Goal: Check status: Check status

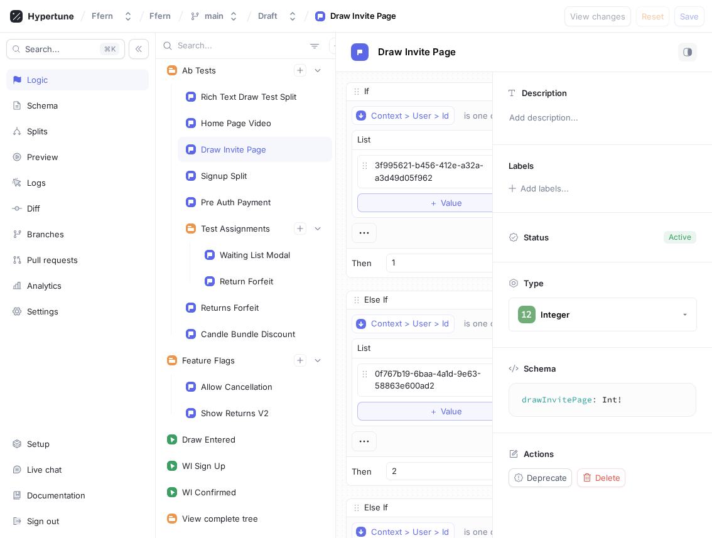
scroll to position [354, 0]
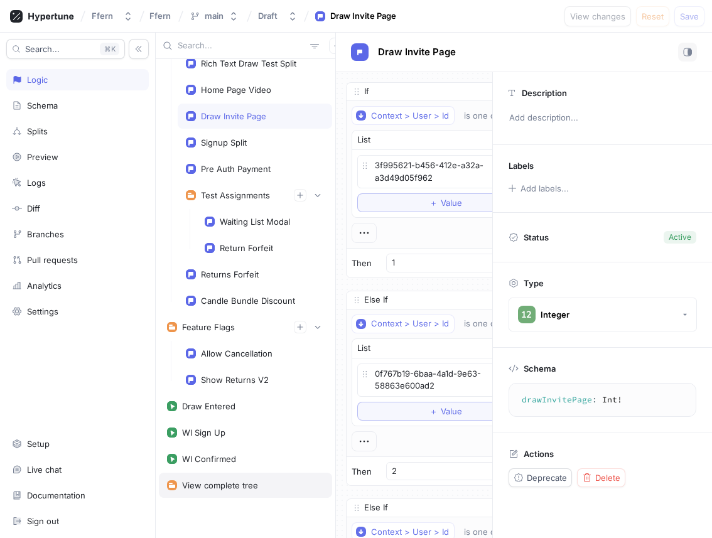
click at [232, 494] on div "View complete tree" at bounding box center [245, 485] width 173 height 25
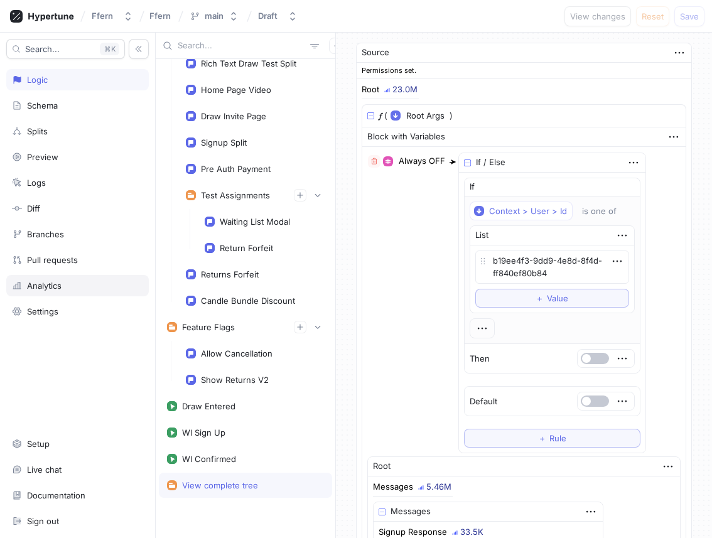
click at [117, 287] on div "Analytics" at bounding box center [77, 286] width 131 height 10
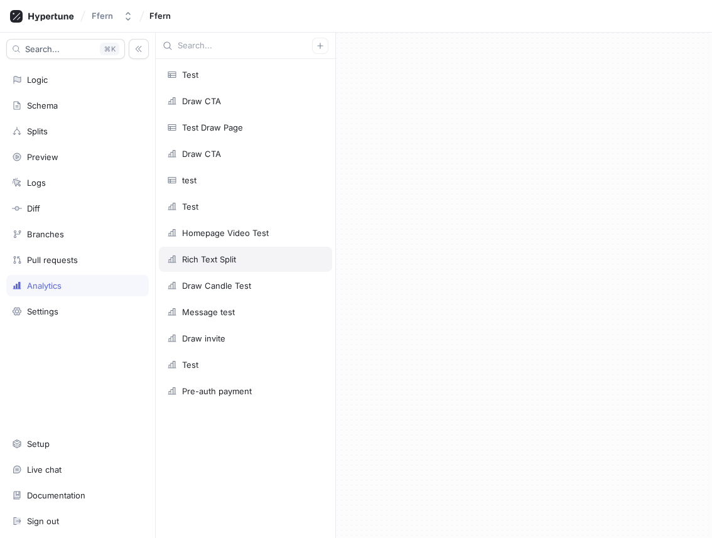
click at [279, 257] on div "Rich Text Split" at bounding box center [245, 259] width 157 height 10
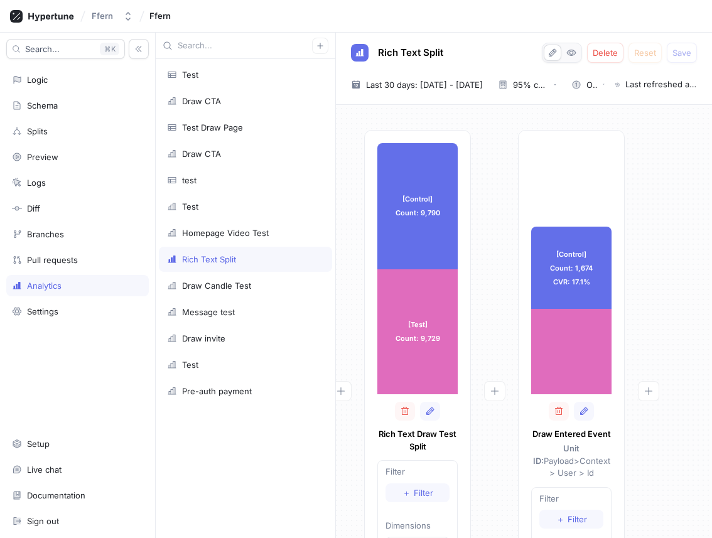
scroll to position [0, 29]
click at [478, 84] on span "Last 30 days: [DATE] - [DATE]" at bounding box center [424, 84] width 117 height 13
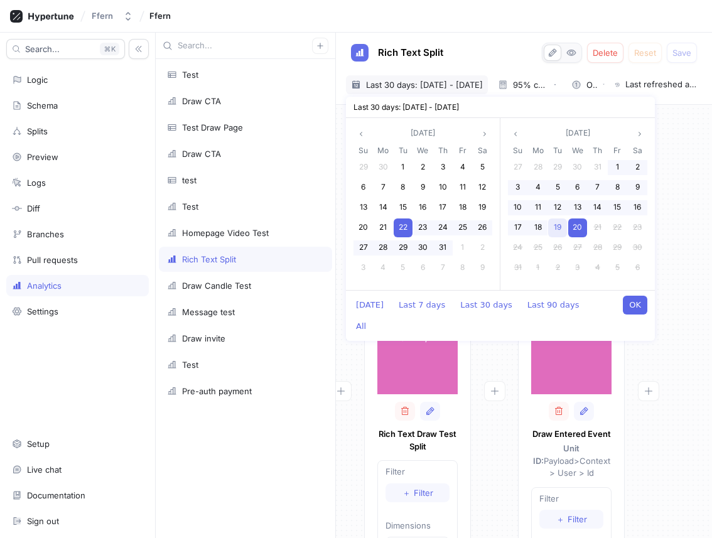
click at [559, 229] on span "19" at bounding box center [558, 226] width 8 height 9
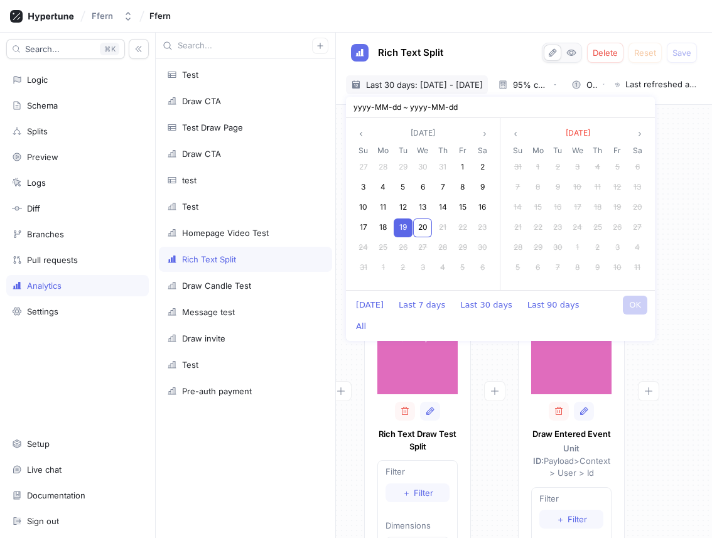
click at [559, 229] on span "23" at bounding box center [557, 226] width 9 height 9
click at [404, 226] on span "19" at bounding box center [403, 226] width 8 height 9
click at [634, 301] on button "OK" at bounding box center [635, 305] width 24 height 19
type textarea "x"
type input "[DATE] ~ [DATE]"
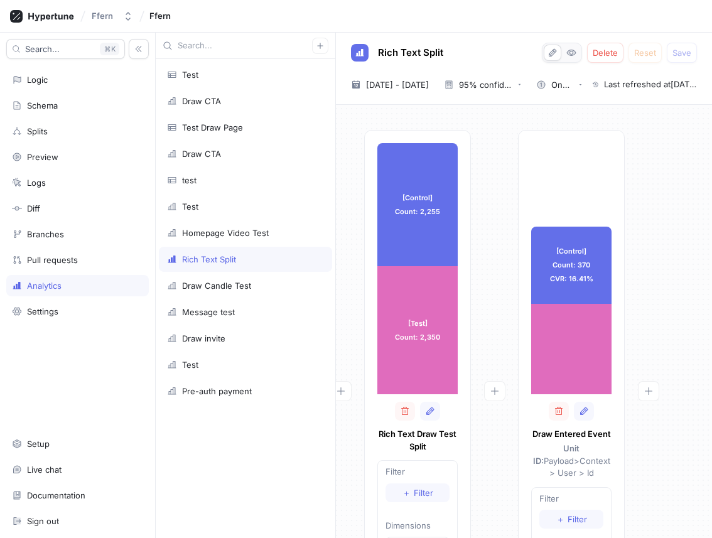
scroll to position [0, 29]
click at [399, 85] on span "[DATE] - [DATE]" at bounding box center [397, 84] width 63 height 13
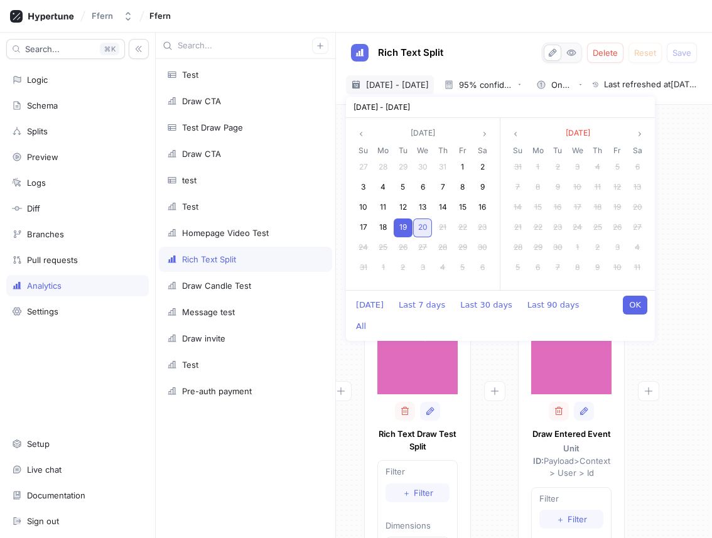
click at [421, 225] on span "20" at bounding box center [422, 226] width 9 height 9
click at [639, 299] on button "OK" at bounding box center [635, 305] width 24 height 19
type textarea "x"
type input "[DATE] ~ [DATE]"
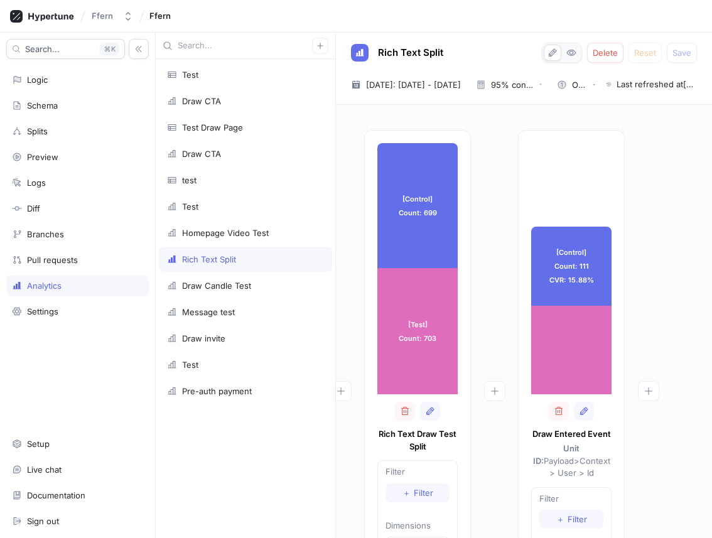
scroll to position [0, 29]
click at [454, 84] on span "[DATE]: [DATE] - [DATE]" at bounding box center [413, 84] width 95 height 13
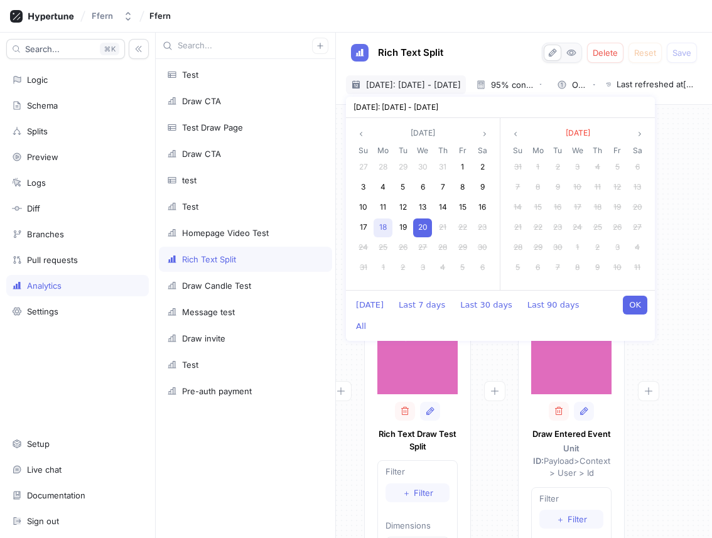
click at [384, 224] on span "18" at bounding box center [383, 226] width 8 height 9
click at [635, 301] on button "OK" at bounding box center [635, 305] width 24 height 19
type textarea "x"
type input "[DATE] ~ [DATE]"
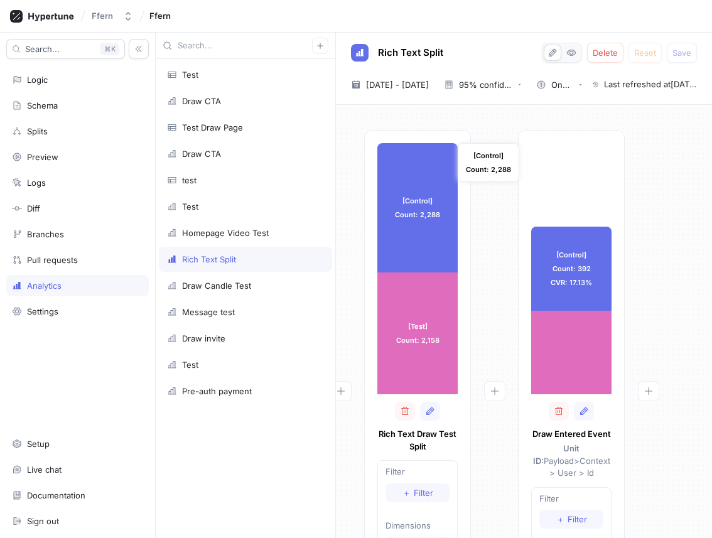
scroll to position [0, 29]
click at [406, 85] on span "[DATE] - [DATE]" at bounding box center [397, 84] width 63 height 13
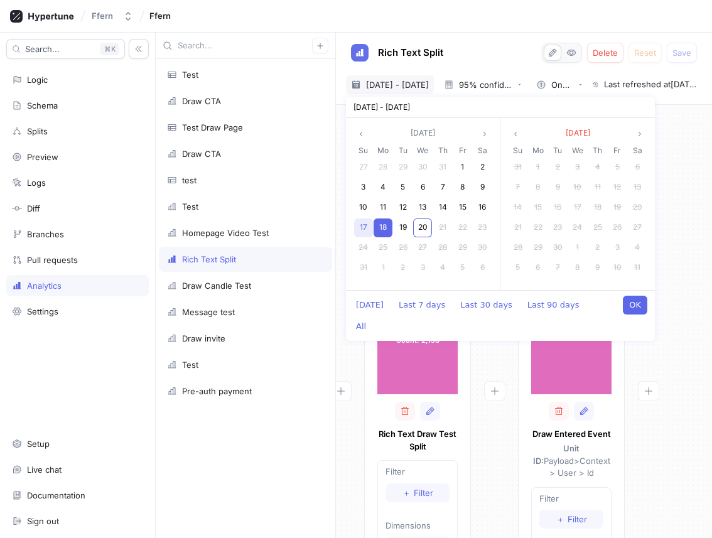
click at [364, 229] on span "17" at bounding box center [364, 226] width 8 height 9
click at [639, 298] on button "OK" at bounding box center [635, 305] width 24 height 19
type textarea "x"
type input "[DATE] ~ [DATE]"
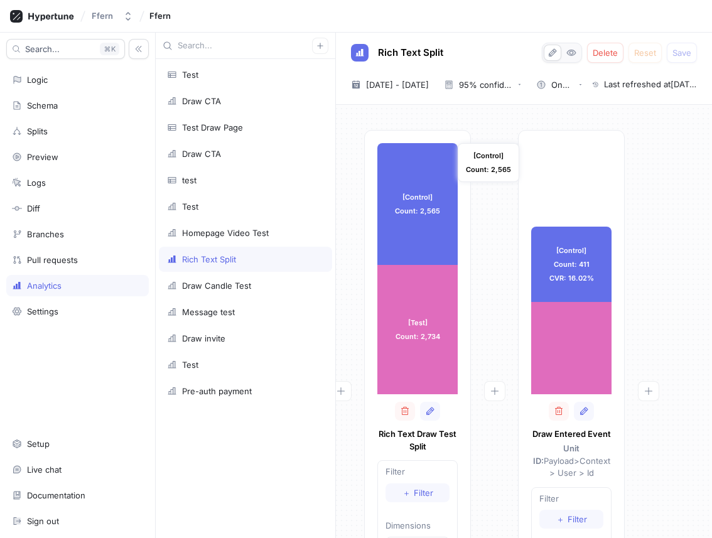
scroll to position [0, 29]
click at [419, 80] on span "[DATE] - [DATE]" at bounding box center [397, 84] width 63 height 13
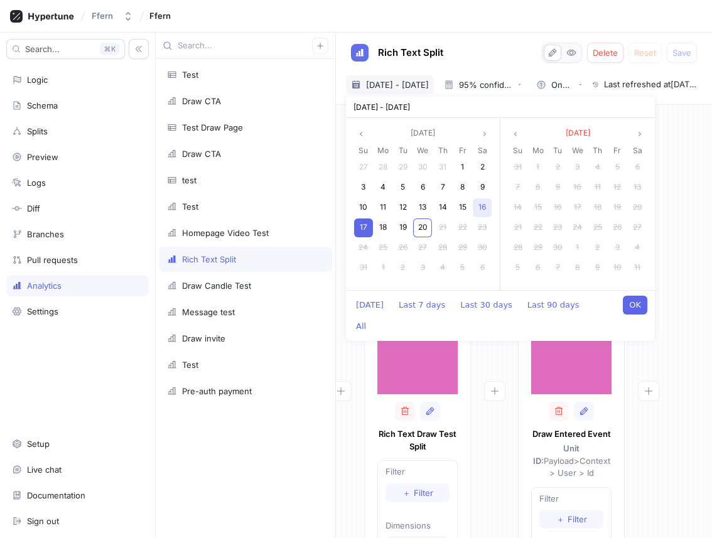
click at [477, 208] on div "16" at bounding box center [482, 207] width 19 height 19
click at [631, 306] on button "OK" at bounding box center [635, 305] width 24 height 19
type textarea "x"
type input "[DATE] ~ [DATE]"
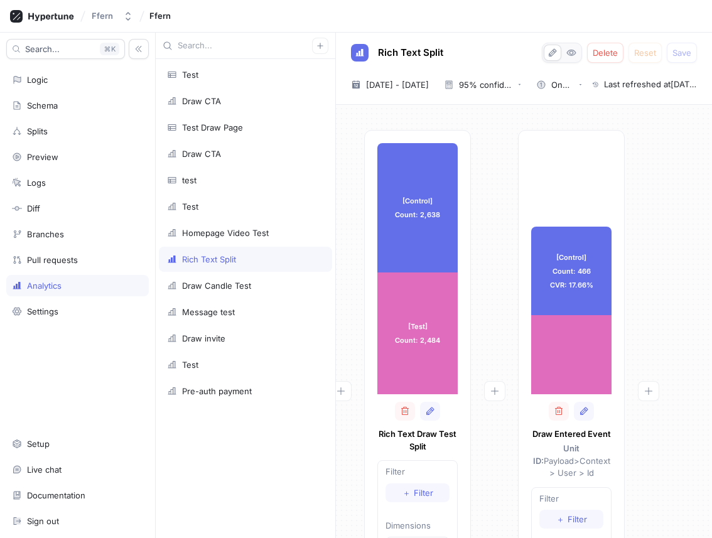
scroll to position [0, 29]
click at [427, 87] on span "[DATE] - [DATE]" at bounding box center [397, 84] width 63 height 13
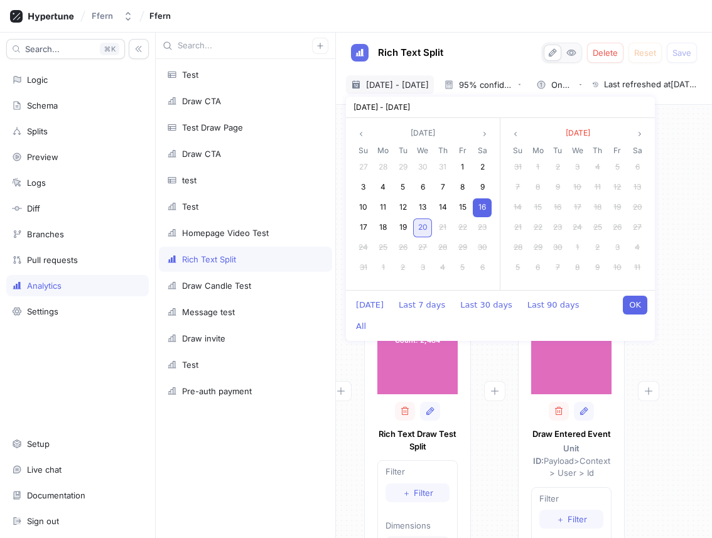
click at [424, 230] on span "20" at bounding box center [422, 226] width 9 height 9
click at [364, 229] on span "17" at bounding box center [364, 226] width 8 height 9
click at [627, 303] on button "OK" at bounding box center [635, 305] width 24 height 19
type textarea "x"
type input "[DATE] ~ [DATE]"
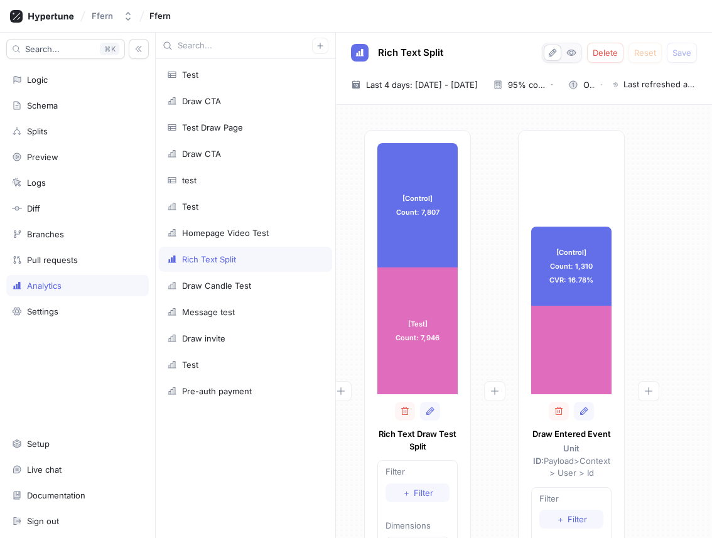
scroll to position [0, 29]
click at [546, 85] on div "95% confidence level" at bounding box center [527, 85] width 38 height 8
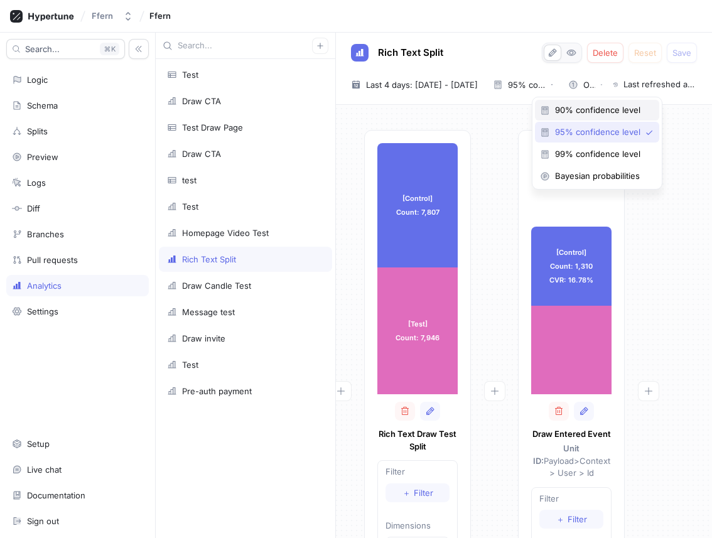
click at [570, 108] on span "90% confidence level" at bounding box center [601, 110] width 93 height 11
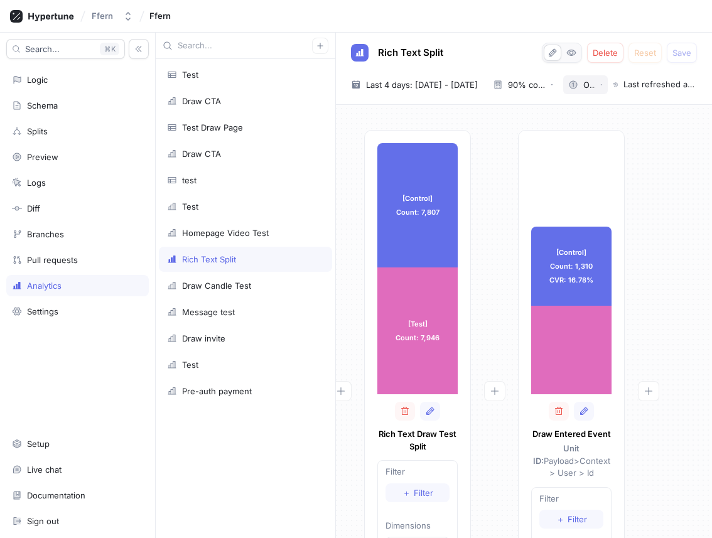
click at [577, 85] on icon "button" at bounding box center [574, 85] width 8 height 8
click at [504, 140] on div at bounding box center [494, 422] width 47 height 584
